Goal: Task Accomplishment & Management: Manage account settings

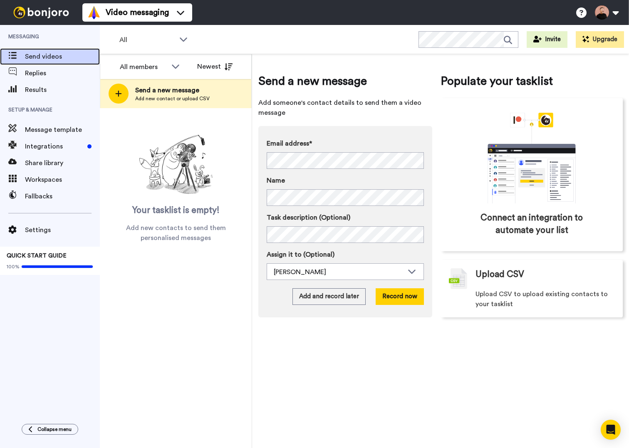
click at [52, 54] on span "Send videos" at bounding box center [62, 57] width 75 height 10
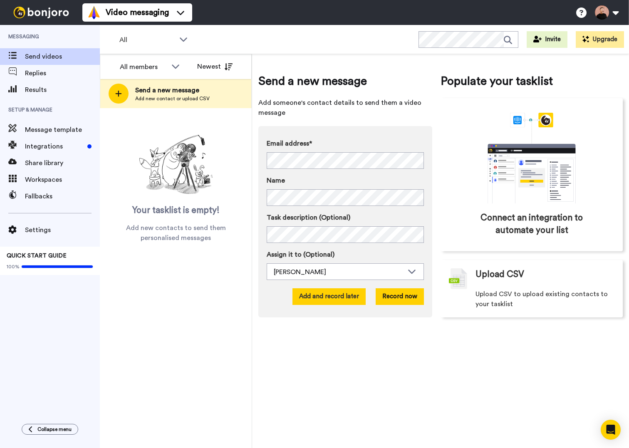
click at [348, 301] on button "Add and record later" at bounding box center [328, 296] width 73 height 17
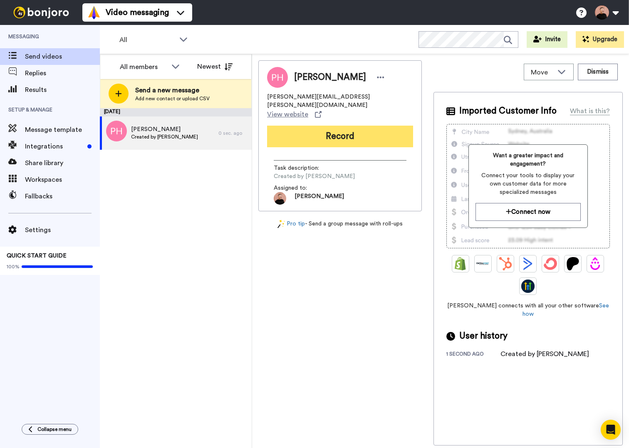
click at [327, 126] on button "Record" at bounding box center [340, 137] width 146 height 22
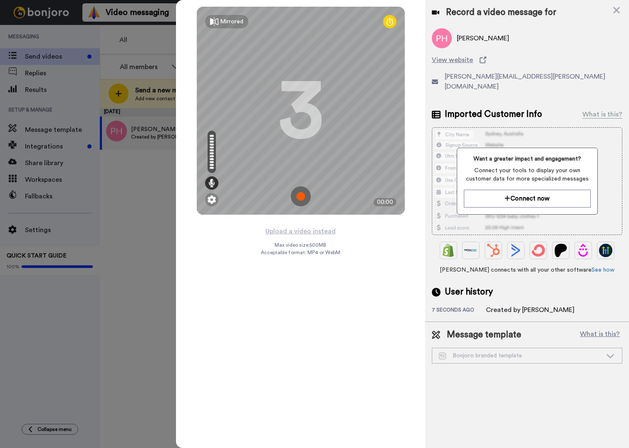
click at [298, 192] on img at bounding box center [301, 196] width 20 height 20
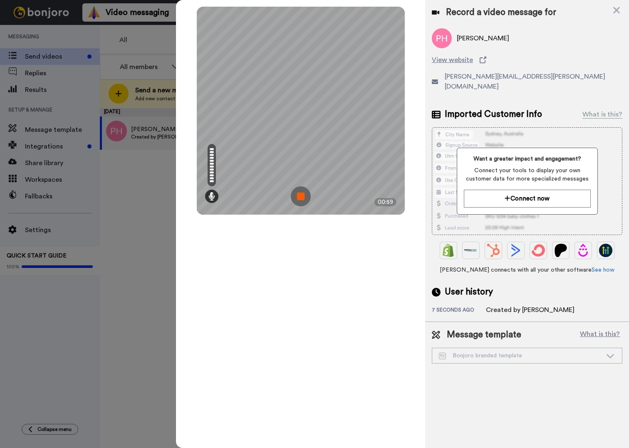
click at [298, 192] on img at bounding box center [301, 196] width 20 height 20
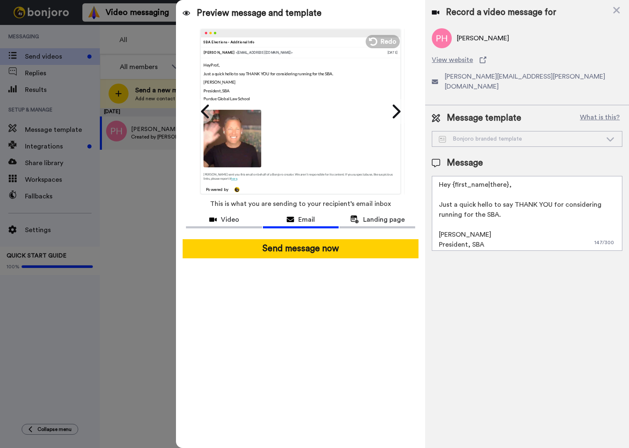
click at [449, 176] on textarea "Hey {first_name|there}, Just a quick hello to say THANK YOU for considering run…" at bounding box center [527, 213] width 191 height 75
drag, startPoint x: 502, startPoint y: 203, endPoint x: 552, endPoint y: 195, distance: 50.3
click at [552, 195] on textarea "Hi {first_name|there}, Just a quick hello to say THANK YOU for considering runn…" at bounding box center [527, 213] width 191 height 75
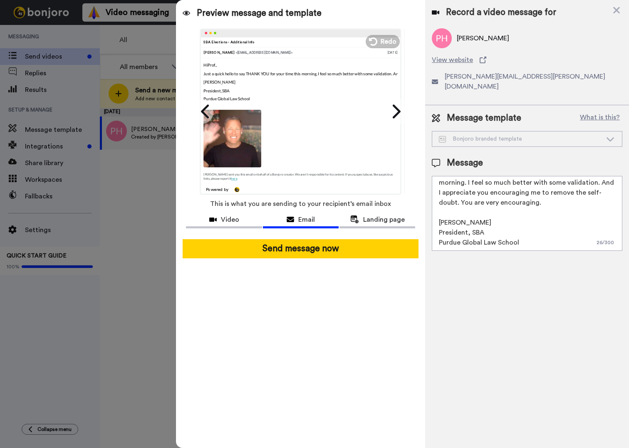
scroll to position [32, 0]
click at [473, 203] on textarea "Hi {first_name|there}, Just a quick hello to say THANK YOU for your time this m…" at bounding box center [527, 213] width 191 height 75
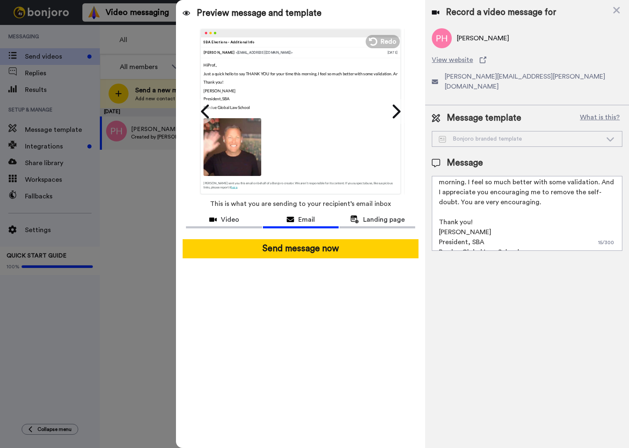
scroll to position [42, 0]
drag, startPoint x: 523, startPoint y: 235, endPoint x: 423, endPoint y: 223, distance: 101.4
click at [423, 223] on div "Preview message and template Play/Pause SBA Elections - Additional Info Ryan Be…" at bounding box center [402, 224] width 453 height 448
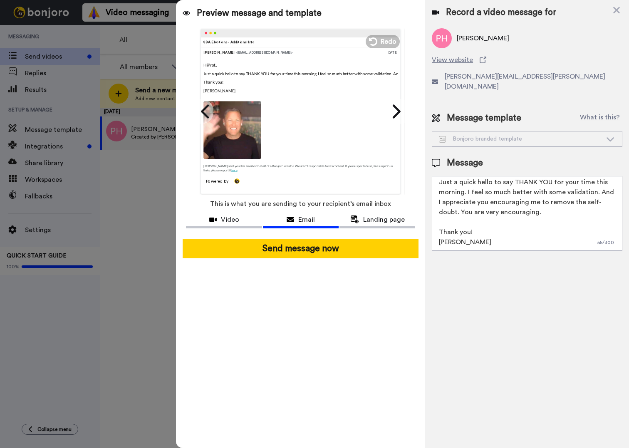
scroll to position [0, 0]
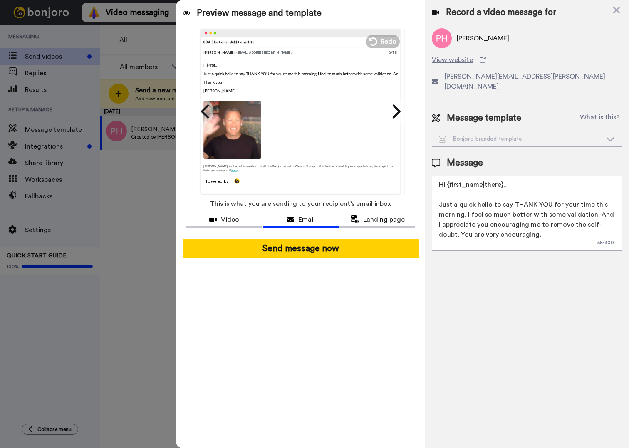
click at [468, 38] on span "Prof. Huff" at bounding box center [483, 38] width 52 height 10
click at [481, 176] on textarea "Hi {first_name|there}, Just a quick hello to say THANK YOU for your time this m…" at bounding box center [527, 213] width 191 height 75
click at [568, 216] on textarea "Hi {first_name last_name|there}, Just a quick hello to say THANK YOU for your t…" at bounding box center [527, 213] width 191 height 75
click at [554, 241] on div "Message template What is this? Bonjoro branded template Bonjoro branded templat…" at bounding box center [527, 181] width 204 height 152
drag, startPoint x: 533, startPoint y: 176, endPoint x: 447, endPoint y: 177, distance: 86.5
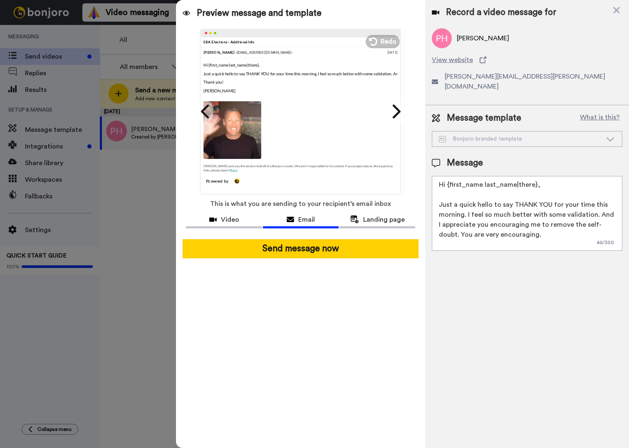
click at [447, 177] on textarea "Hi {first_name last_name|there}, Just a quick hello to say THANK YOU for your t…" at bounding box center [527, 213] width 191 height 75
click at [478, 210] on textarea "Hi Prof. Huff, Just a quick hello to say THANK YOU for your time this morning. …" at bounding box center [527, 213] width 191 height 75
drag, startPoint x: 476, startPoint y: 193, endPoint x: 509, endPoint y: 193, distance: 33.3
click at [509, 193] on textarea "Hi Prof. Huff, Just a quick hello to say THANK YOU for your time this morning. …" at bounding box center [527, 213] width 191 height 75
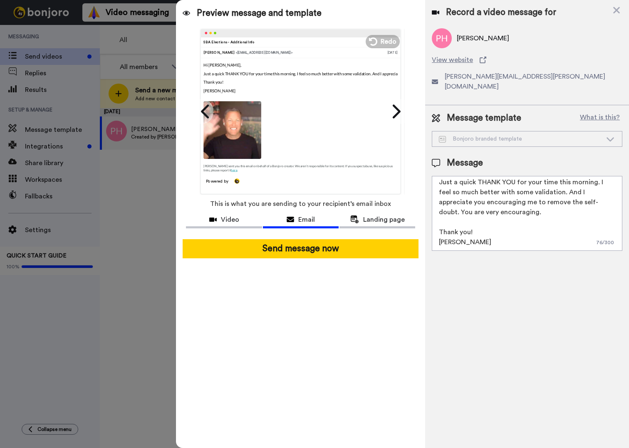
scroll to position [32, 0]
type textarea "Hi Prof. Huff, Just a quick THANK YOU for your time this morning. I feel so muc…"
click at [613, 135] on icon at bounding box center [610, 139] width 10 height 8
click at [381, 222] on span "Landing page" at bounding box center [384, 220] width 42 height 10
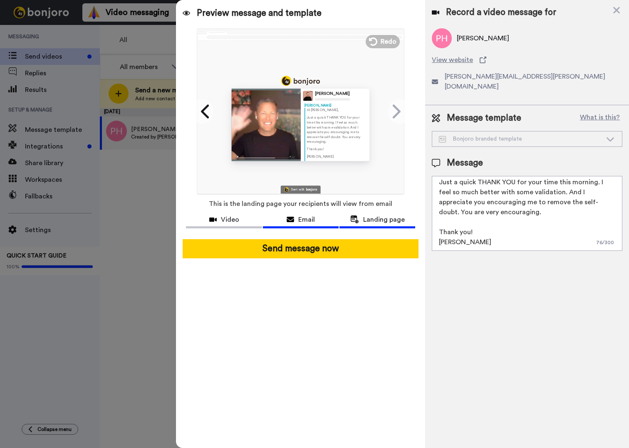
click at [297, 223] on div "Email" at bounding box center [301, 220] width 76 height 10
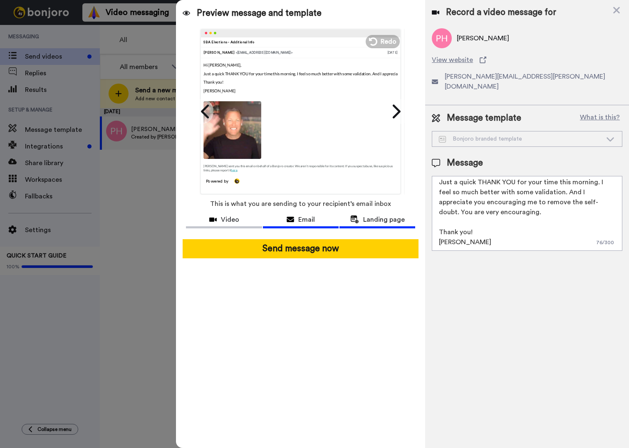
click at [374, 213] on button "Landing page" at bounding box center [377, 220] width 76 height 15
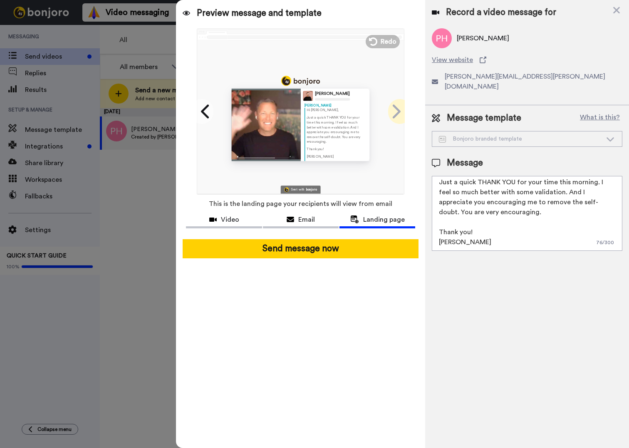
click at [396, 115] on icon at bounding box center [397, 111] width 8 height 14
click at [207, 113] on icon at bounding box center [205, 112] width 13 height 16
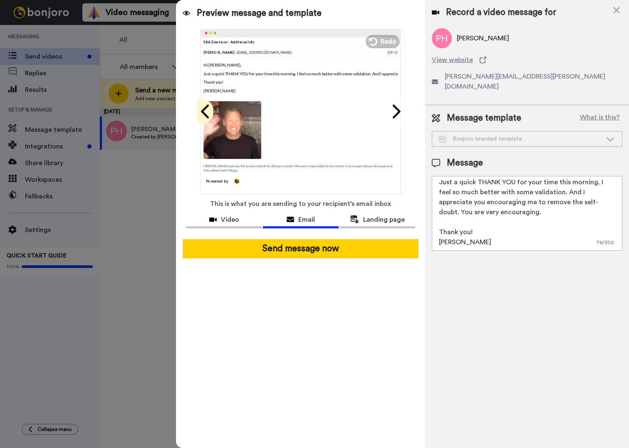
click at [207, 113] on icon at bounding box center [205, 112] width 13 height 16
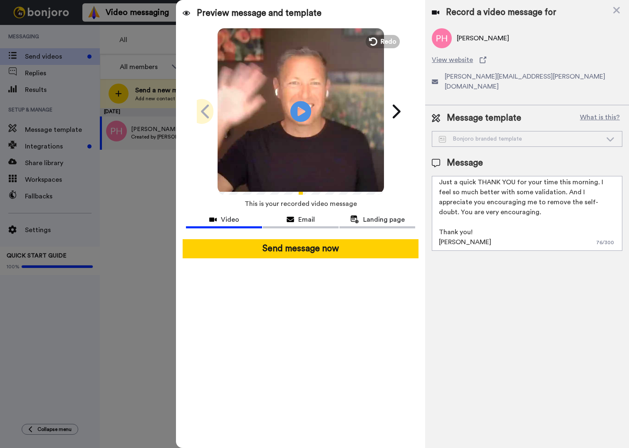
click at [207, 113] on icon at bounding box center [205, 112] width 13 height 16
click at [390, 111] on icon at bounding box center [395, 112] width 13 height 16
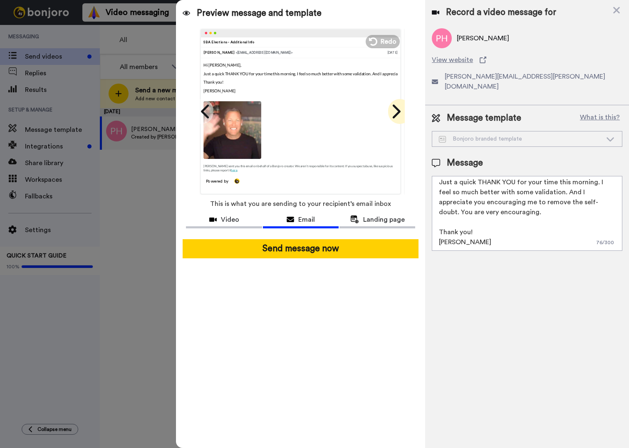
click at [390, 111] on icon at bounding box center [395, 112] width 13 height 16
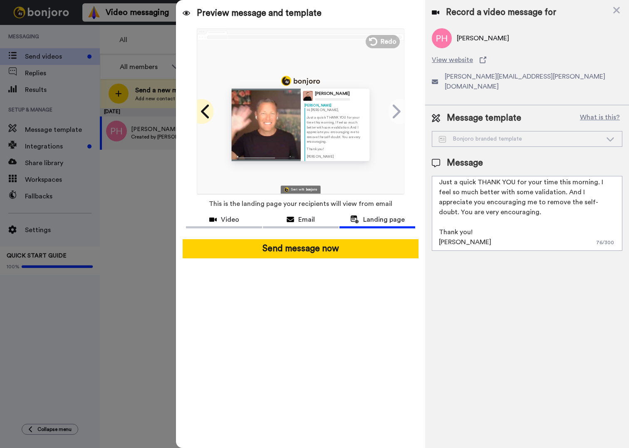
click at [205, 114] on icon at bounding box center [205, 111] width 8 height 14
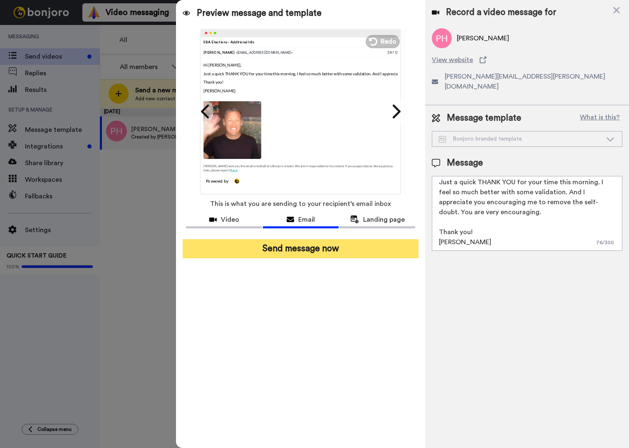
click at [359, 247] on button "Send message now" at bounding box center [301, 248] width 236 height 19
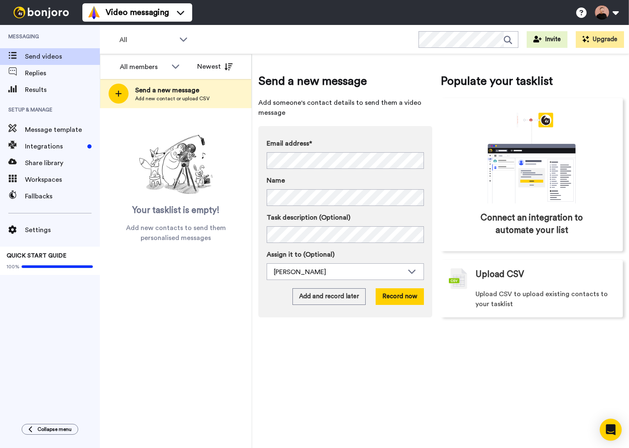
click at [610, 436] on div "Open Intercom Messenger" at bounding box center [611, 430] width 22 height 22
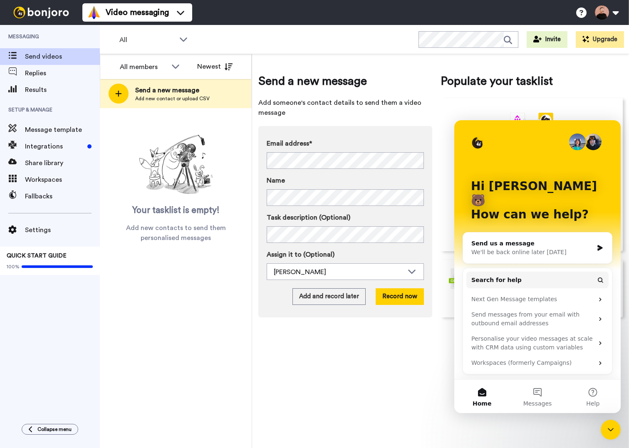
click at [511, 248] on div "We'll be back online later today" at bounding box center [532, 252] width 122 height 9
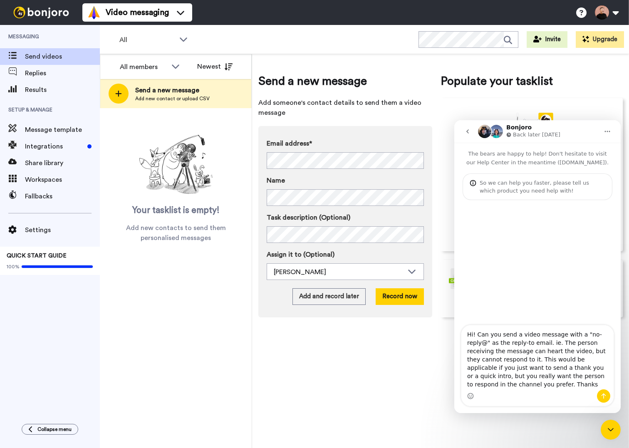
type textarea "Hi! Can you send a video message with a "no-reply@" as the reply-to email. ie. …"
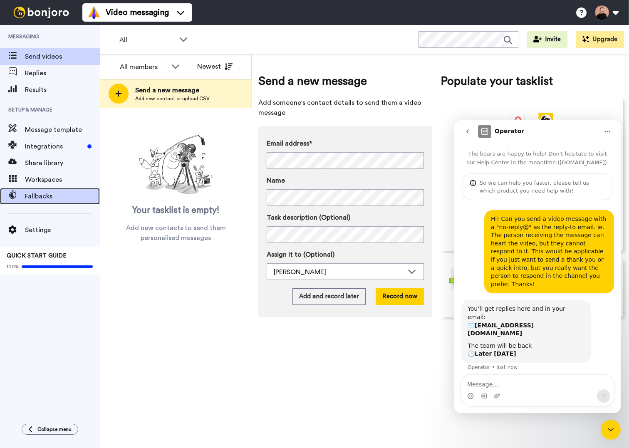
click at [40, 203] on div "Fallbacks" at bounding box center [50, 196] width 100 height 17
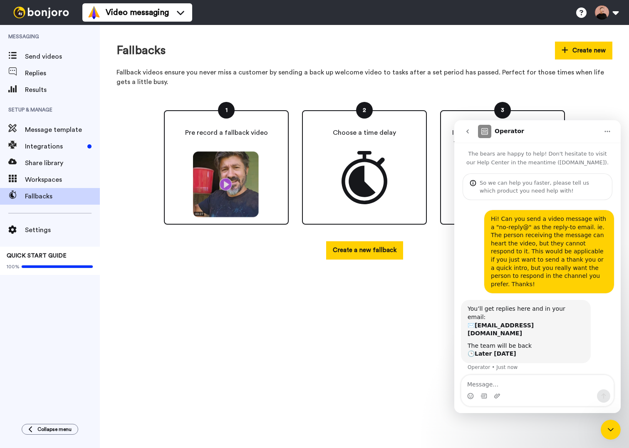
click at [607, 431] on icon "Close Intercom Messenger" at bounding box center [611, 430] width 10 height 10
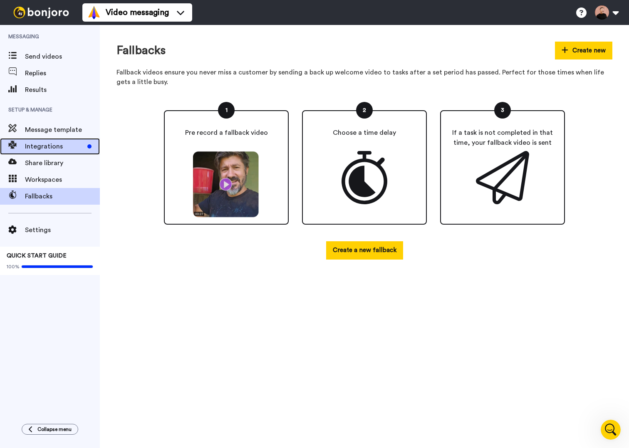
click at [45, 144] on span "Integrations" at bounding box center [54, 146] width 59 height 10
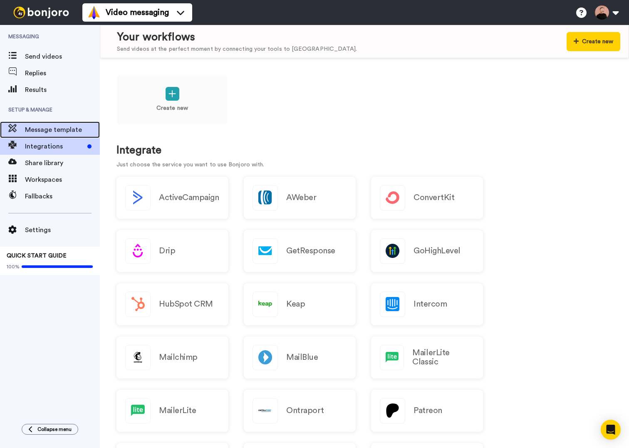
click at [46, 136] on div "Message template" at bounding box center [50, 129] width 100 height 17
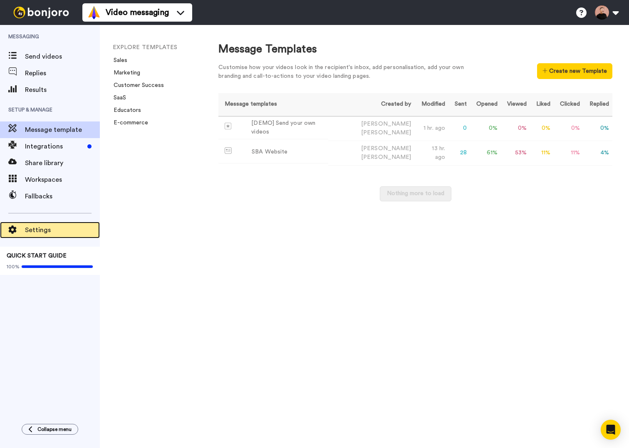
click at [42, 231] on span "Settings" at bounding box center [62, 230] width 75 height 10
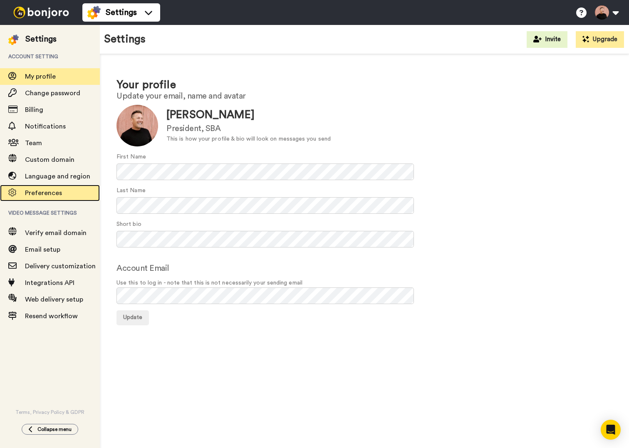
click at [54, 188] on div "Preferences" at bounding box center [50, 193] width 100 height 17
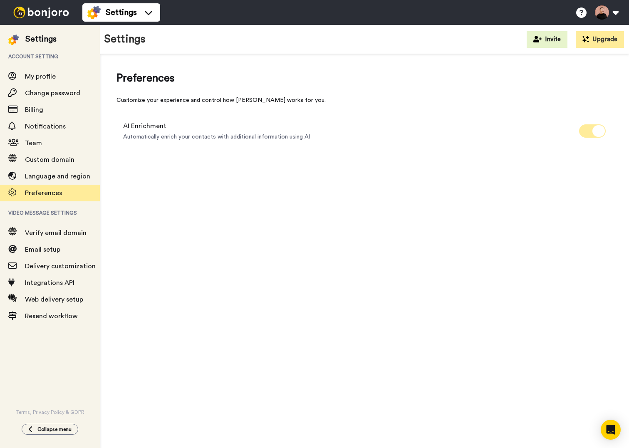
click at [597, 130] on icon at bounding box center [598, 131] width 12 height 12
click at [51, 230] on span "Verify email domain" at bounding box center [56, 233] width 62 height 7
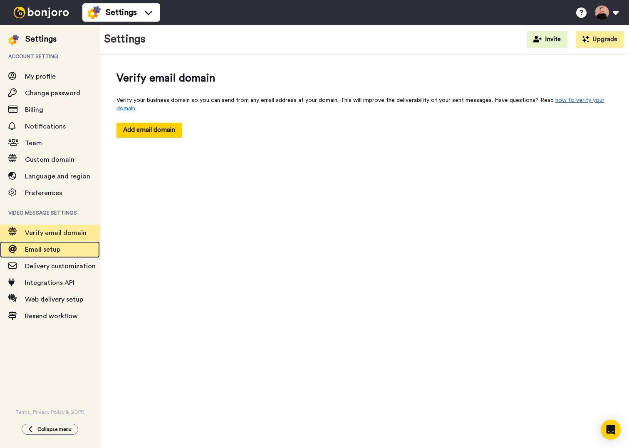
click at [49, 248] on span "Email setup" at bounding box center [42, 249] width 35 height 7
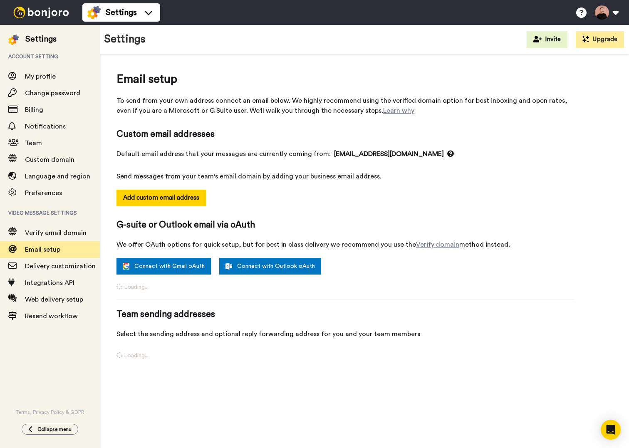
select select "163132"
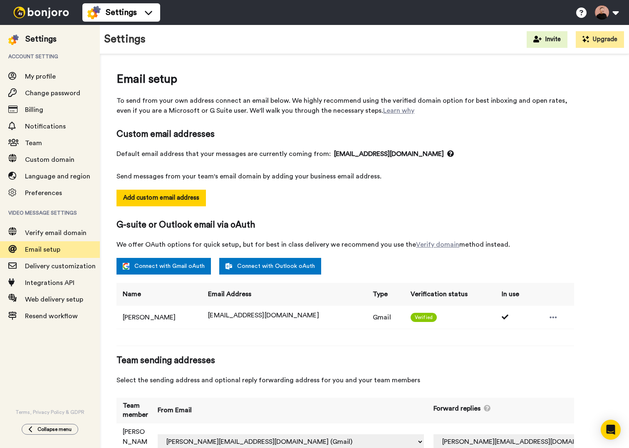
scroll to position [16, 0]
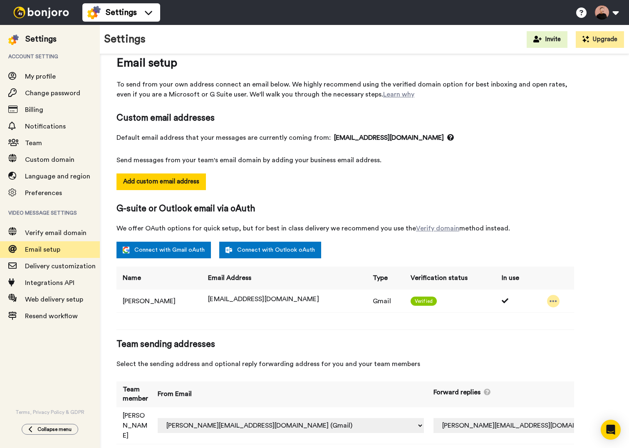
click at [551, 300] on icon at bounding box center [553, 301] width 7 height 2
click at [530, 324] on div "Email setup To send from your own address connect an email below. We highly rec…" at bounding box center [345, 253] width 458 height 398
click at [65, 268] on span "Delivery customization" at bounding box center [60, 266] width 71 height 7
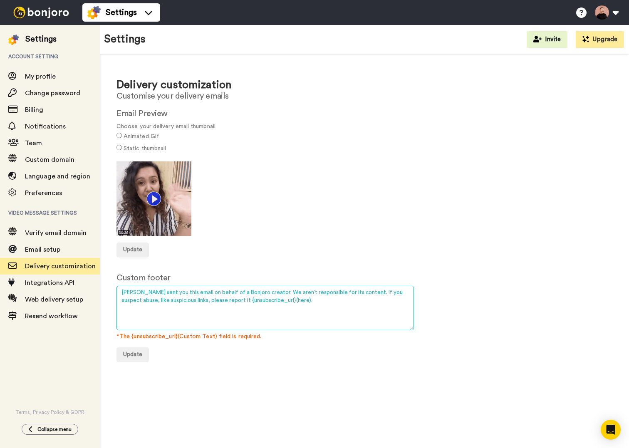
click at [199, 301] on textarea "Bonjoro sent you this email on behalf of a Bonjoro creator. We aren’t responsib…" at bounding box center [264, 308] width 297 height 45
click at [335, 299] on textarea "Bonjoro sent you this email on behalf of a Bonjoro creator. We aren’t responsib…" at bounding box center [264, 308] width 297 height 45
drag, startPoint x: 210, startPoint y: 299, endPoint x: 109, endPoint y: 289, distance: 102.1
click at [109, 289] on div "Delivery customization Customise your delivery emails Email Preview Choose your…" at bounding box center [364, 216] width 529 height 325
type textarea "This message is meant to be fun and engaging. No need to take action, but of co…"
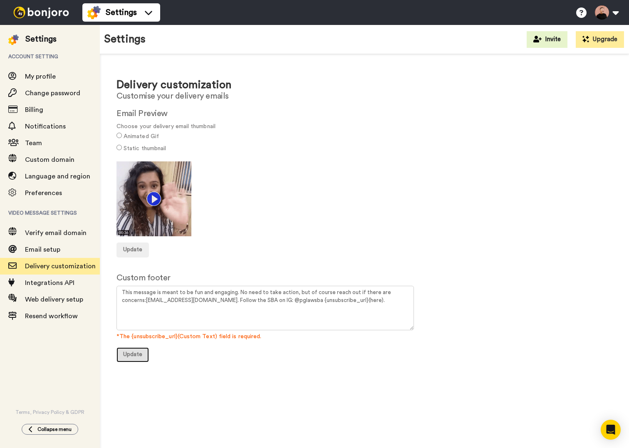
click at [140, 354] on span "Update" at bounding box center [132, 354] width 19 height 6
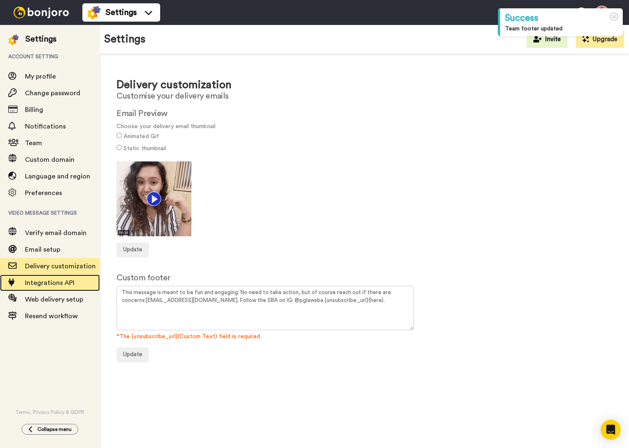
click at [55, 282] on span "Integrations API" at bounding box center [49, 283] width 49 height 7
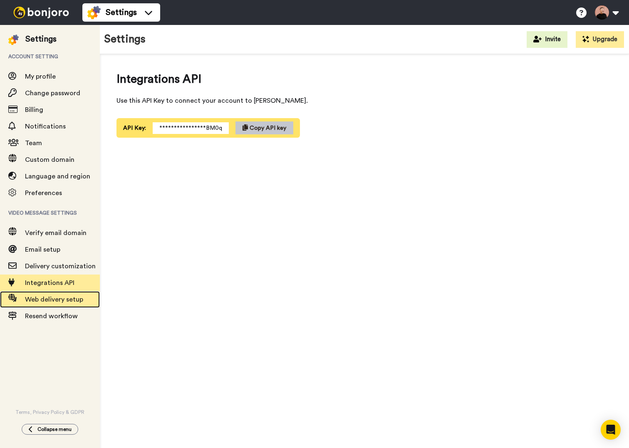
click at [56, 301] on span "Web delivery setup" at bounding box center [54, 299] width 58 height 7
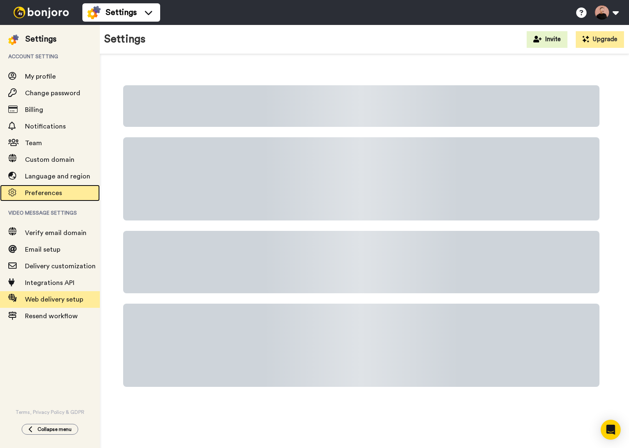
click at [40, 200] on div "Preferences" at bounding box center [50, 193] width 100 height 17
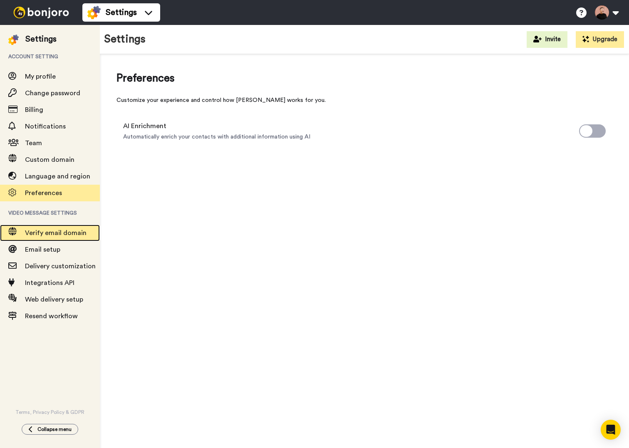
click at [41, 230] on span "Verify email domain" at bounding box center [56, 233] width 62 height 7
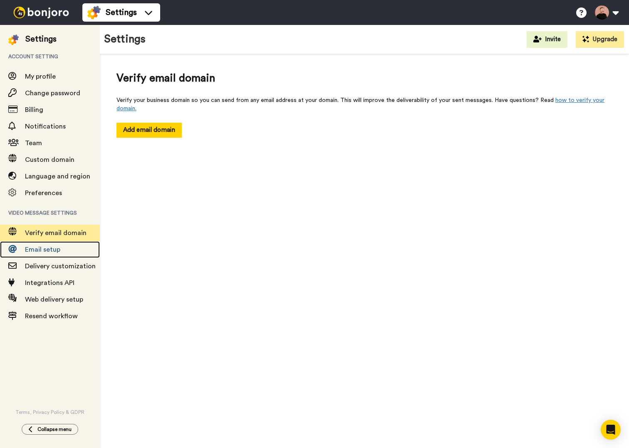
click at [41, 253] on span "Email setup" at bounding box center [42, 249] width 35 height 7
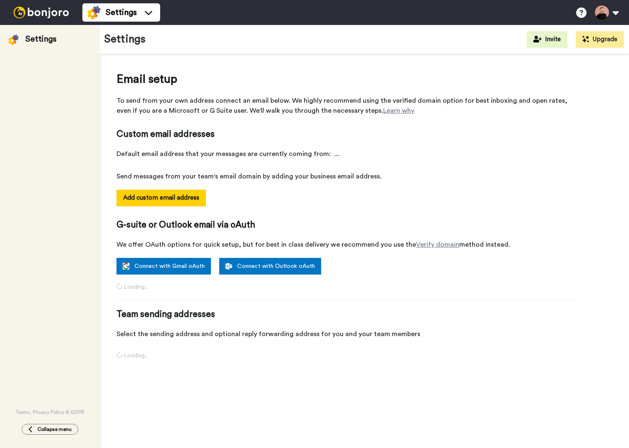
select select "163132"
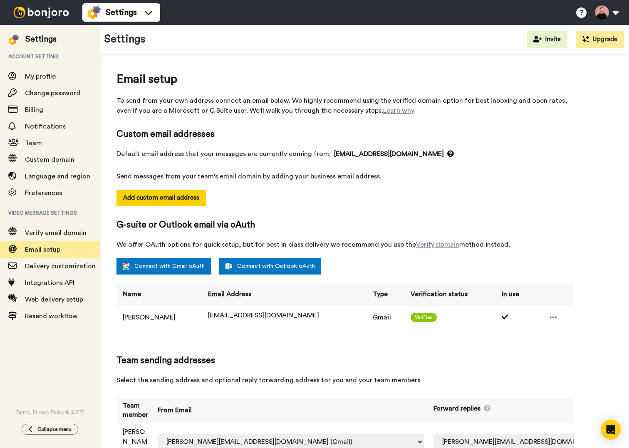
scroll to position [16, 0]
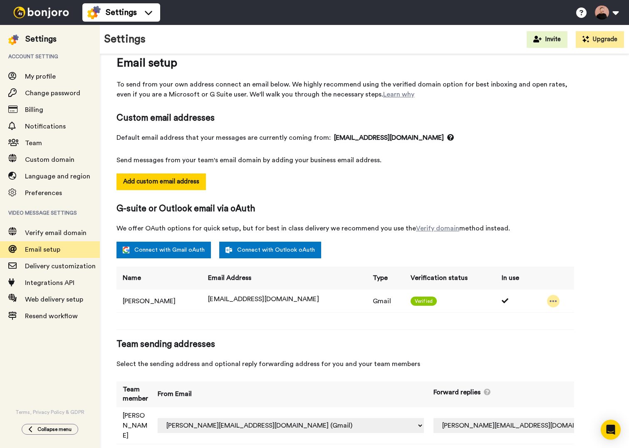
click at [555, 302] on div at bounding box center [553, 301] width 12 height 12
click at [496, 332] on div "Email setup To send from your own address connect an email below. We highly rec…" at bounding box center [345, 253] width 458 height 398
